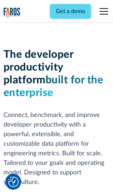
scroll to position [107, 0]
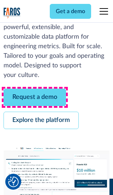
click at [35, 97] on link "Request a demo" at bounding box center [35, 97] width 63 height 17
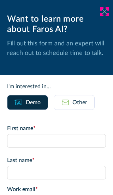
click at [105, 12] on icon at bounding box center [105, 11] width 6 height 5
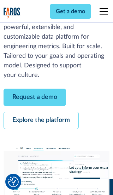
scroll to position [130, 0]
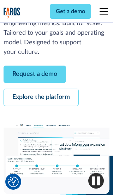
click at [41, 97] on link "Explore the platform" at bounding box center [41, 97] width 75 height 17
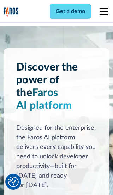
scroll to position [5322, 0]
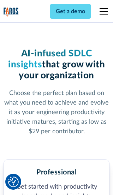
scroll to position [1100, 0]
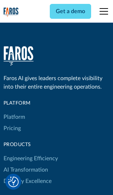
click at [14, 111] on link "Platform" at bounding box center [15, 116] width 22 height 11
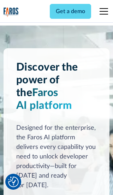
scroll to position [5550, 0]
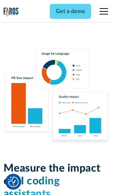
scroll to position [4404, 0]
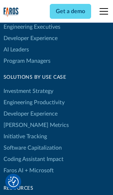
click at [21, 119] on link "[PERSON_NAME] Metrics" at bounding box center [37, 124] width 66 height 11
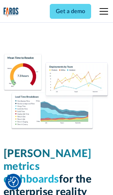
scroll to position [3104, 0]
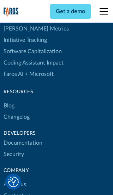
scroll to position [3203, 0]
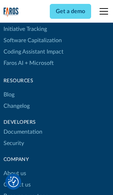
click at [16, 100] on link "Changelog" at bounding box center [17, 105] width 26 height 11
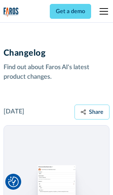
scroll to position [8557, 0]
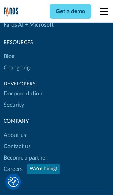
click at [15, 129] on link "About us" at bounding box center [15, 134] width 23 height 11
